Goal: Information Seeking & Learning: Learn about a topic

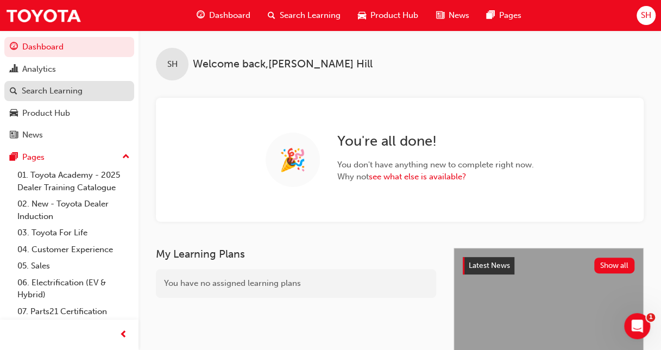
click at [65, 88] on div "Search Learning" at bounding box center [52, 91] width 61 height 13
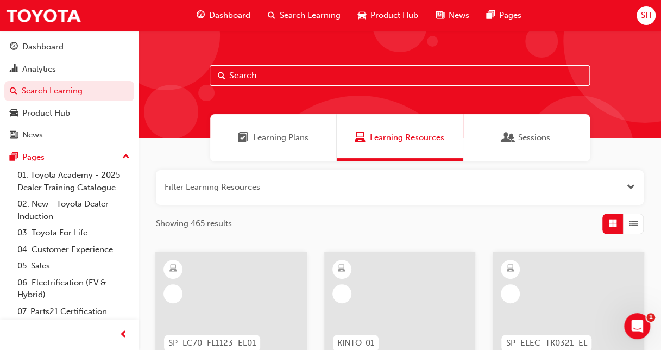
click at [233, 68] on input "text" at bounding box center [400, 75] width 380 height 21
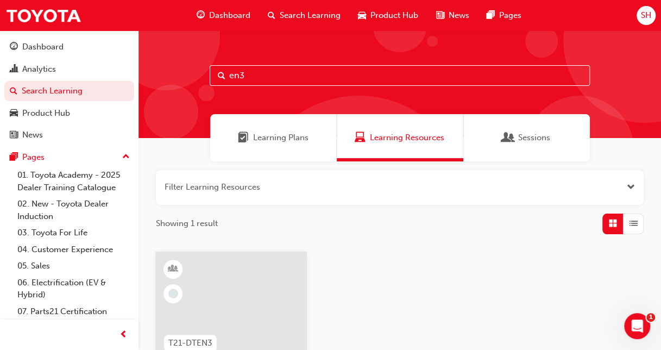
type input "en3"
click at [261, 288] on div at bounding box center [231, 306] width 152 height 109
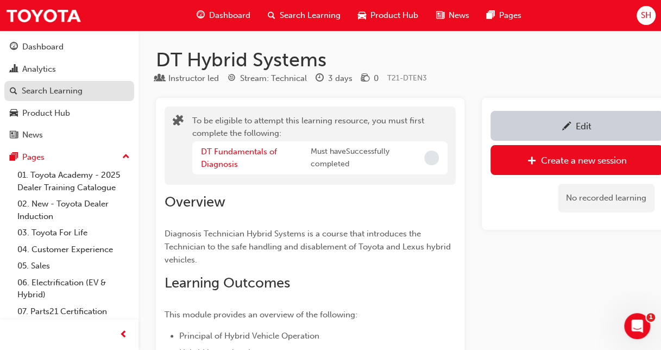
click at [54, 90] on div "Search Learning" at bounding box center [52, 91] width 61 height 13
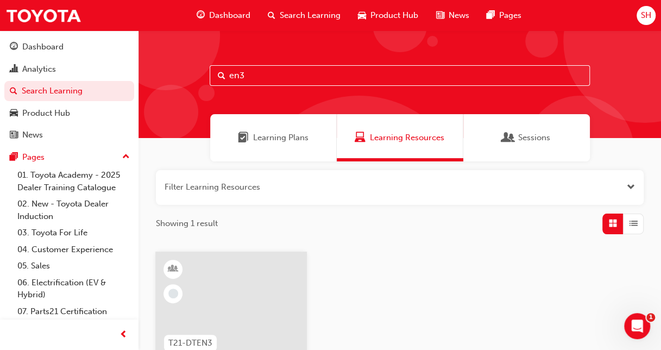
click at [248, 77] on input "en3" at bounding box center [400, 75] width 380 height 21
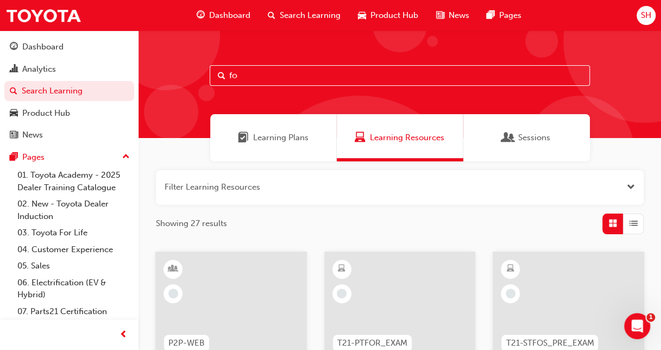
type input "f"
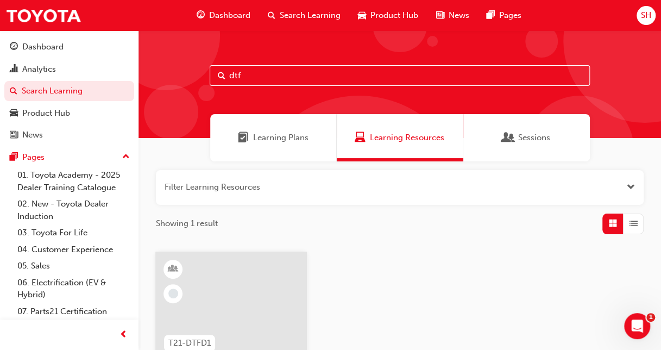
type input "dtf"
click at [247, 290] on div at bounding box center [231, 306] width 152 height 109
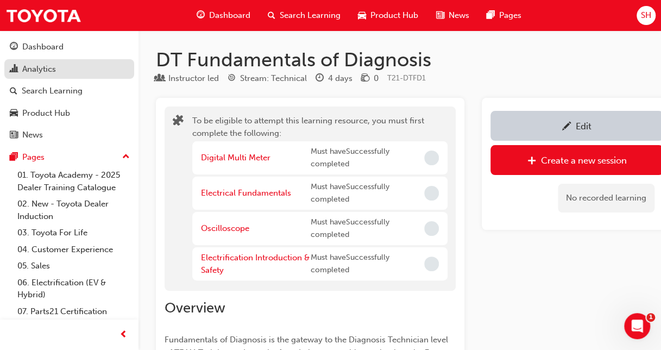
click at [46, 66] on div "Analytics" at bounding box center [39, 69] width 34 height 13
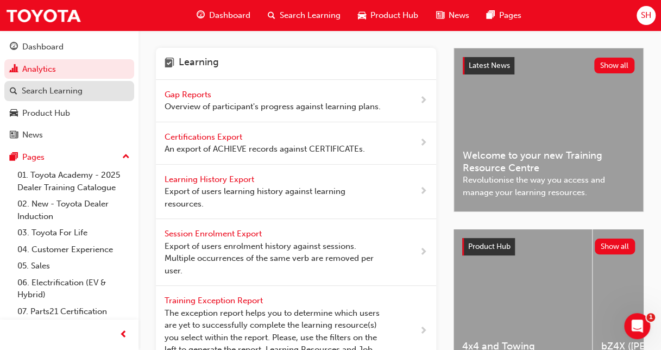
click at [45, 89] on div "Search Learning" at bounding box center [52, 91] width 61 height 13
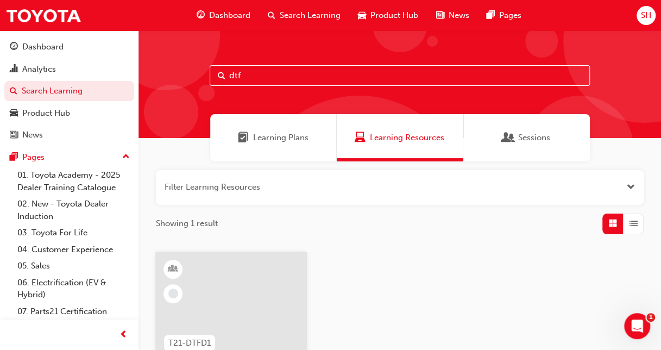
click at [246, 71] on input "dtf" at bounding box center [400, 75] width 380 height 21
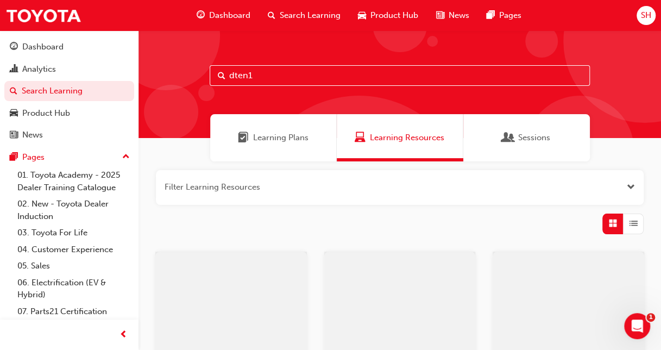
type input "dten1"
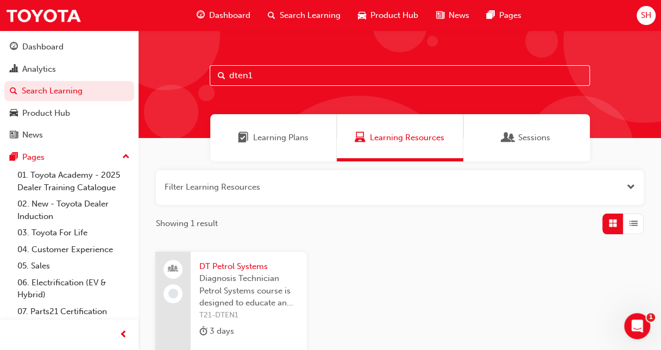
click at [249, 271] on span "DT Petrol Systems" at bounding box center [248, 266] width 99 height 13
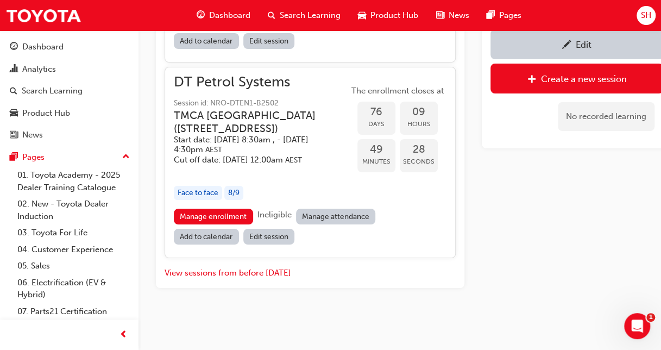
scroll to position [2073, 0]
click at [73, 85] on div "Search Learning" at bounding box center [52, 91] width 61 height 13
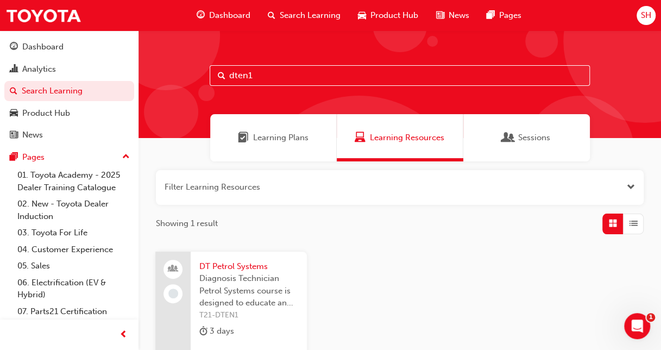
click at [317, 79] on input "dten1" at bounding box center [400, 75] width 380 height 21
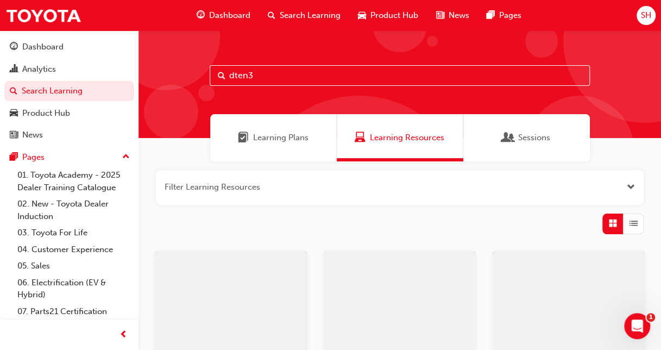
type input "dten3"
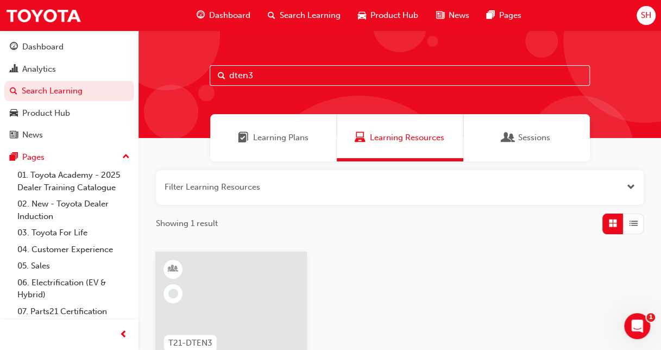
click at [266, 296] on div at bounding box center [231, 306] width 152 height 109
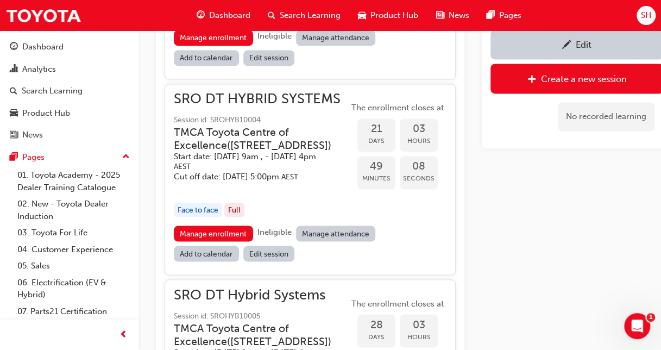
scroll to position [827, 0]
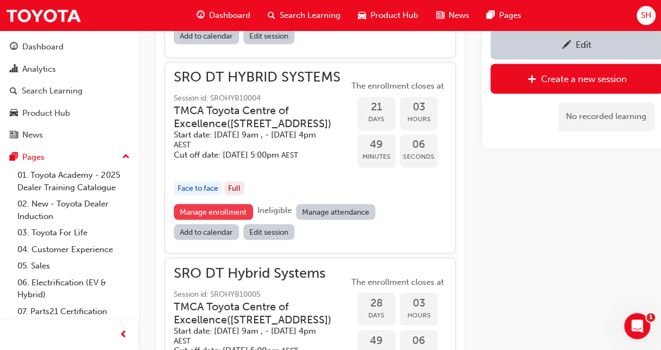
click at [215, 220] on link "Manage enrollment" at bounding box center [213, 212] width 79 height 16
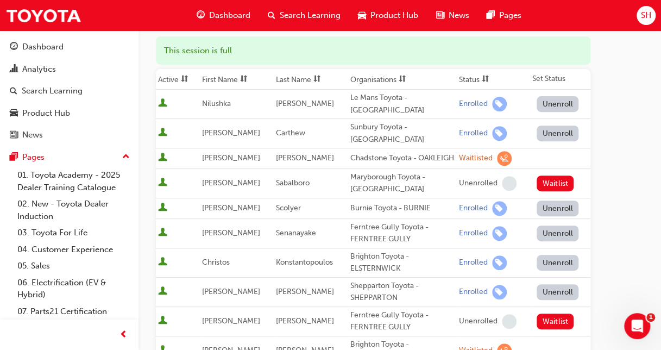
scroll to position [116, 0]
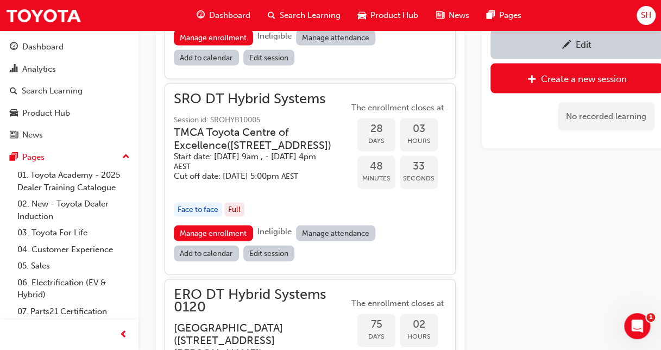
scroll to position [1038, 0]
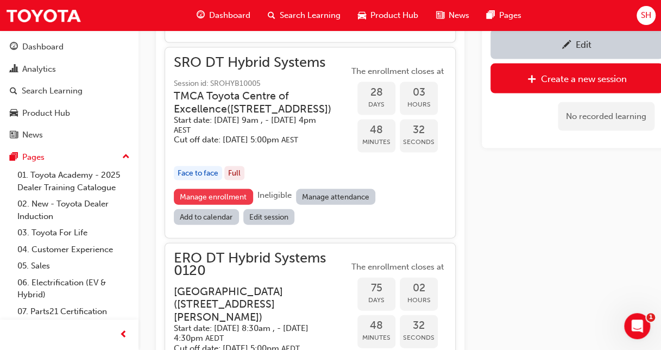
click at [205, 205] on link "Manage enrollment" at bounding box center [213, 197] width 79 height 16
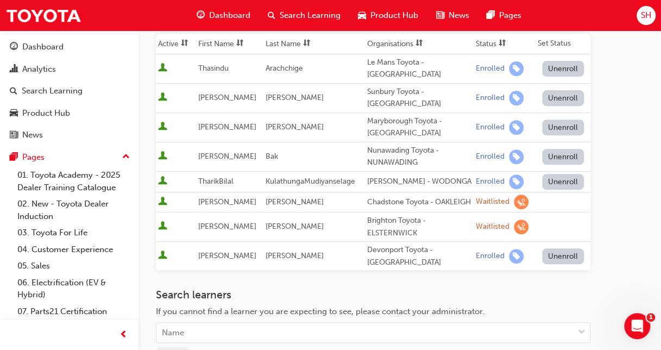
scroll to position [152, 0]
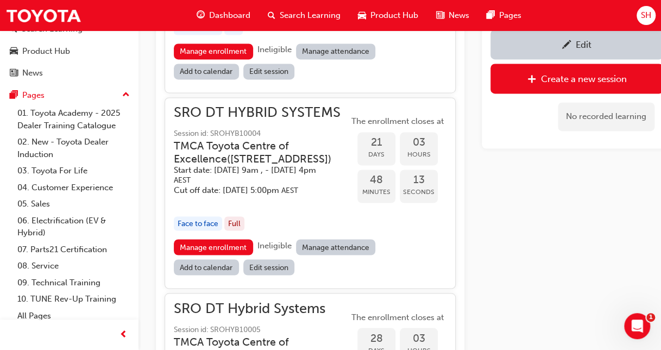
scroll to position [67, 0]
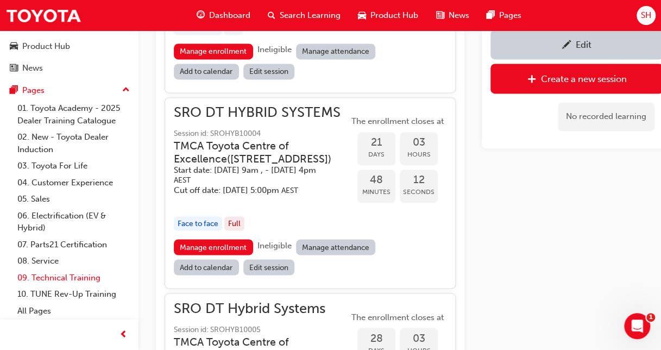
click at [96, 278] on link "09. Technical Training" at bounding box center [73, 278] width 121 height 17
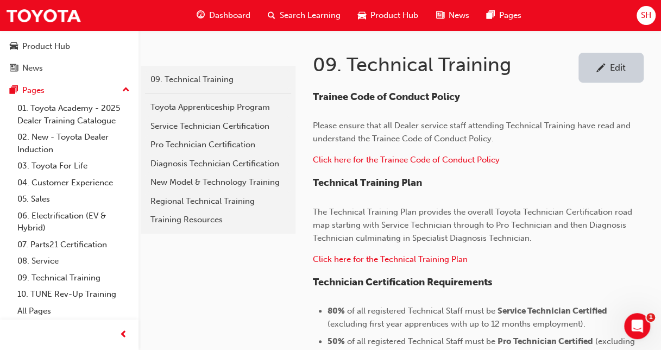
scroll to position [152, 0]
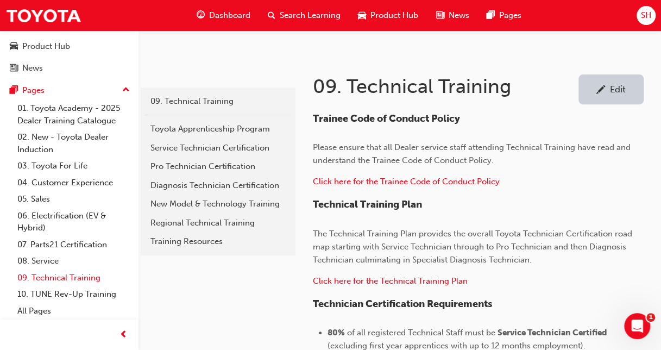
click at [97, 282] on link "09. Technical Training" at bounding box center [73, 278] width 121 height 17
click at [206, 185] on div "Diagnosis Technician Certification" at bounding box center [218, 185] width 135 height 13
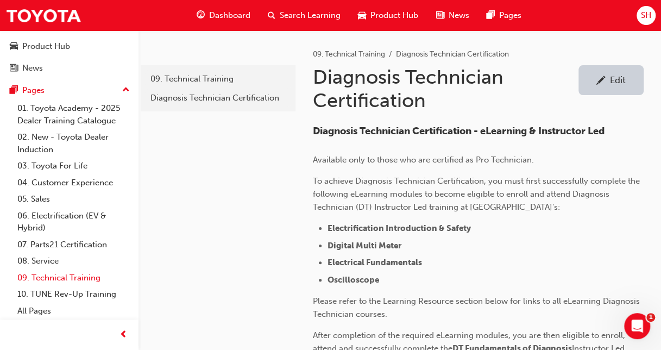
click at [71, 276] on link "09. Technical Training" at bounding box center [73, 278] width 121 height 17
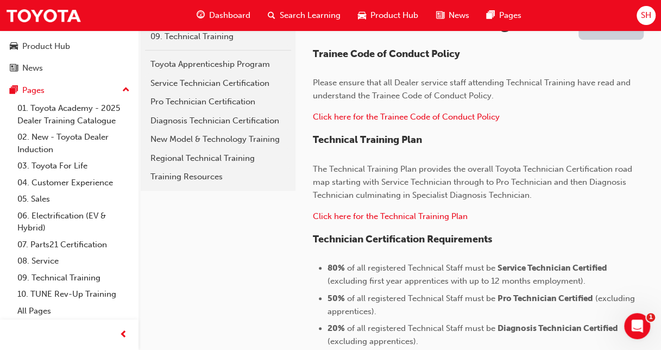
scroll to position [224, 0]
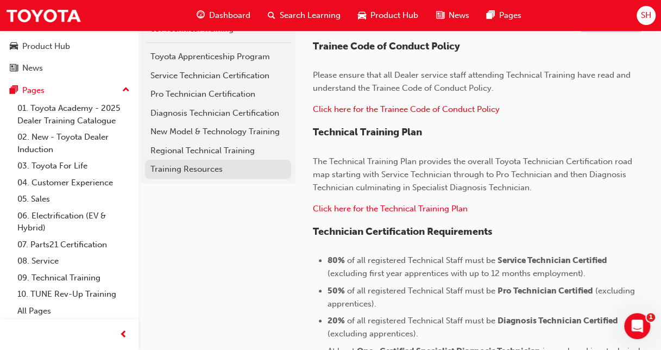
click at [196, 170] on div "Training Resources" at bounding box center [218, 169] width 135 height 13
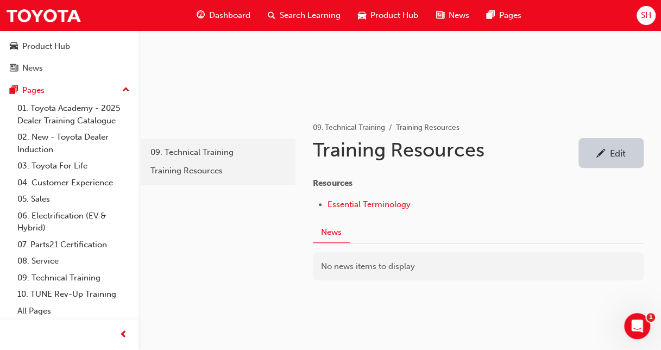
scroll to position [127, 0]
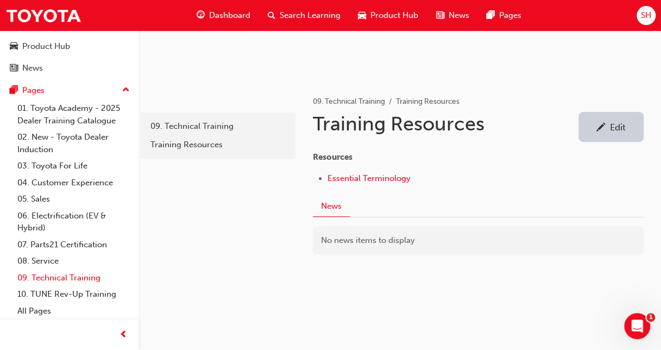
click at [53, 277] on link "09. Technical Training" at bounding box center [73, 278] width 121 height 17
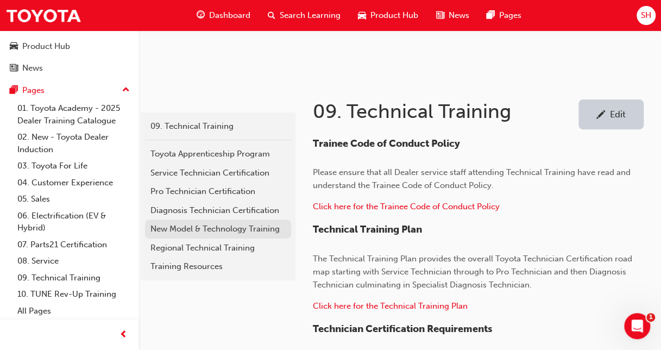
click at [196, 228] on div "New Model & Technology Training" at bounding box center [218, 229] width 135 height 13
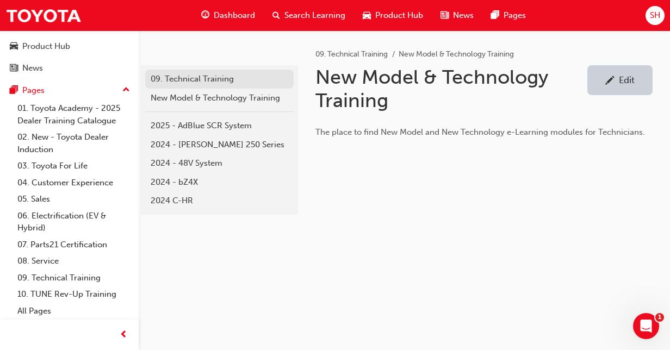
click at [208, 76] on div "09. Technical Training" at bounding box center [220, 79] width 138 height 13
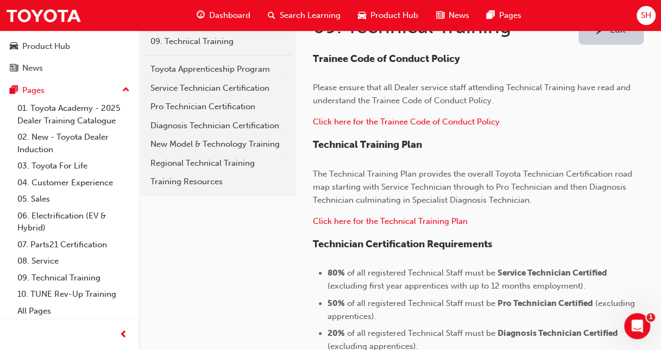
scroll to position [204, 0]
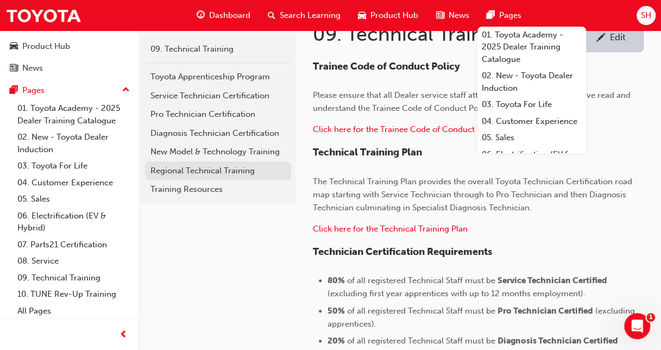
click at [205, 163] on link "Regional Technical Training" at bounding box center [218, 170] width 146 height 19
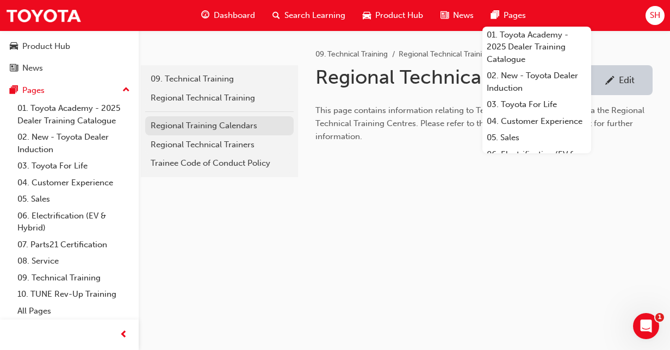
click at [202, 128] on div "Regional Training Calendars" at bounding box center [220, 126] width 138 height 13
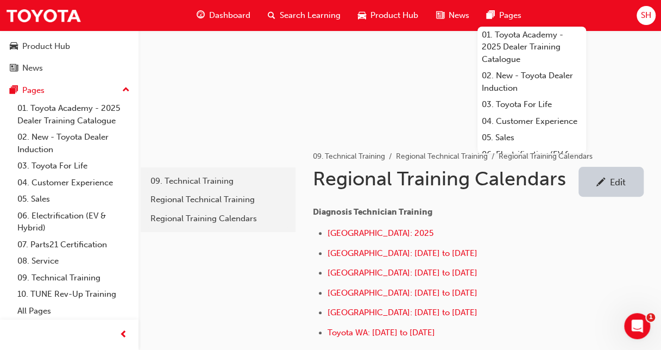
scroll to position [101, 0]
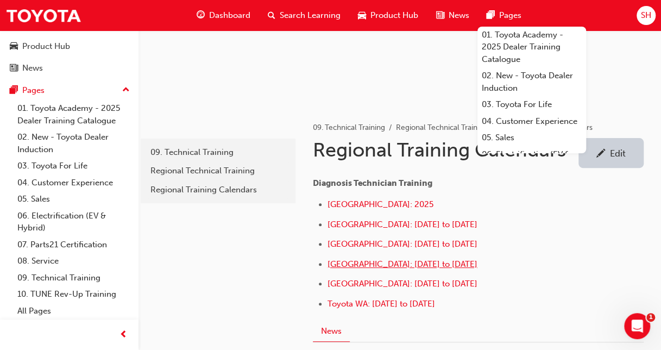
click at [439, 262] on span "[GEOGRAPHIC_DATA]: [DATE] to [DATE]" at bounding box center [403, 264] width 150 height 10
